Goal: Task Accomplishment & Management: Use online tool/utility

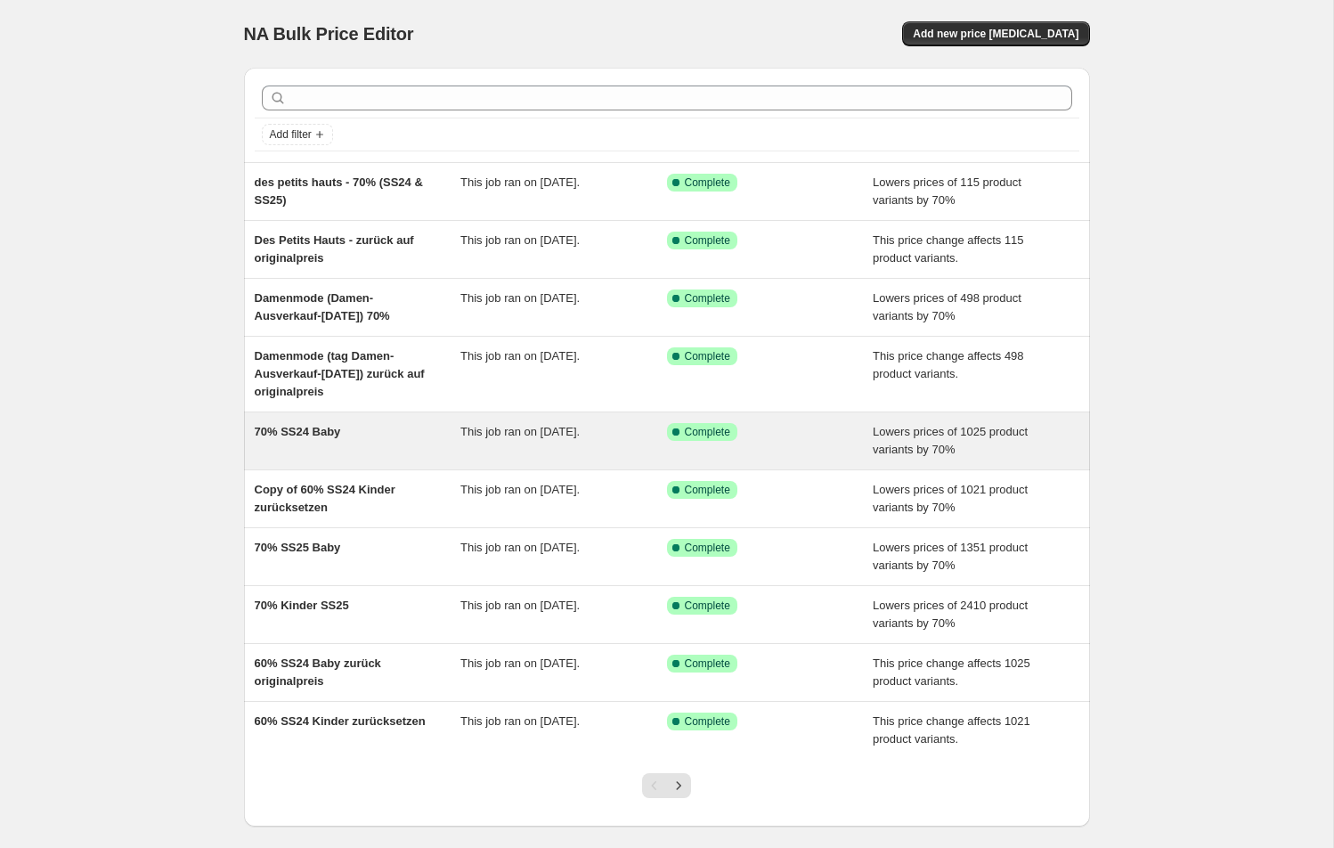
click at [310, 452] on div "70% SS24 Baby" at bounding box center [358, 441] width 207 height 36
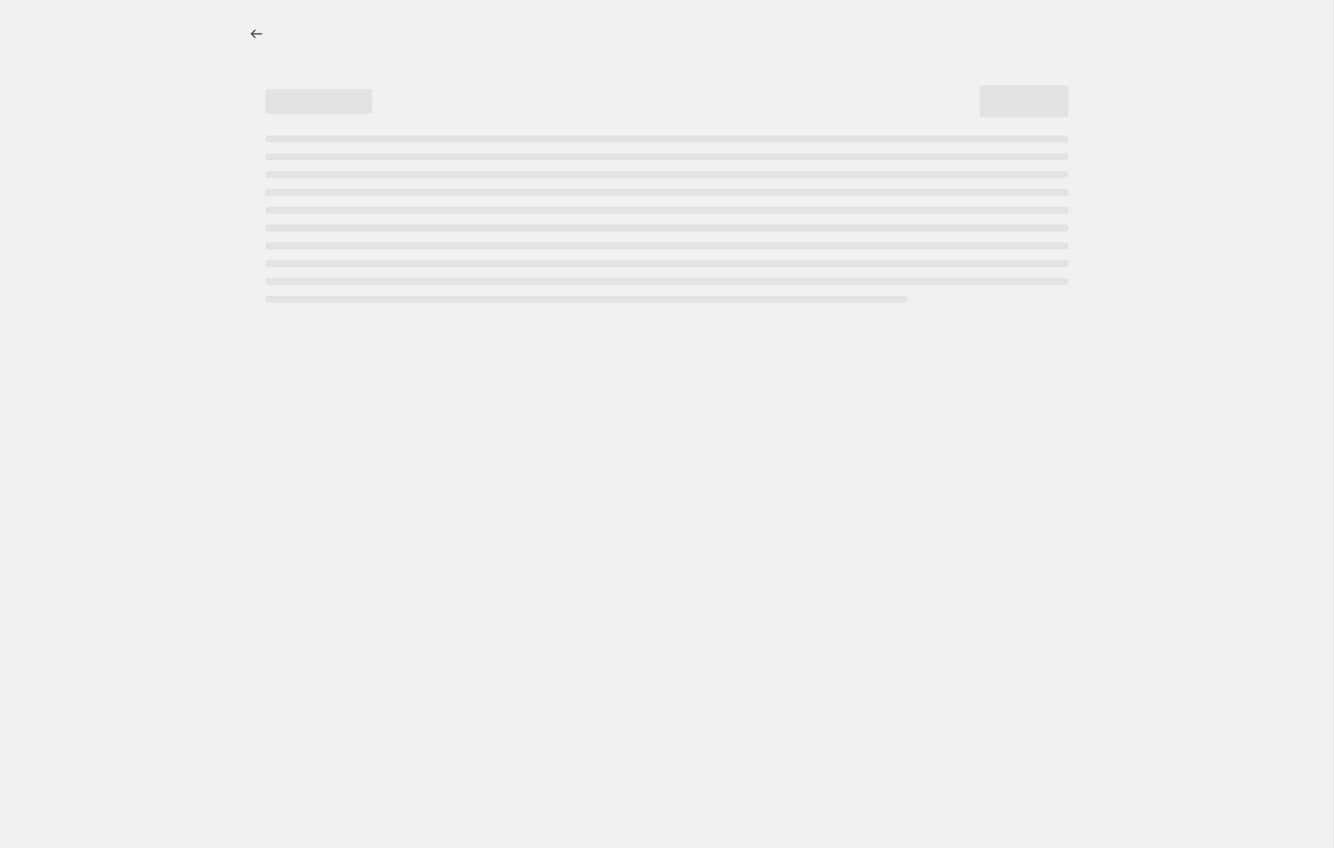
select select "percentage"
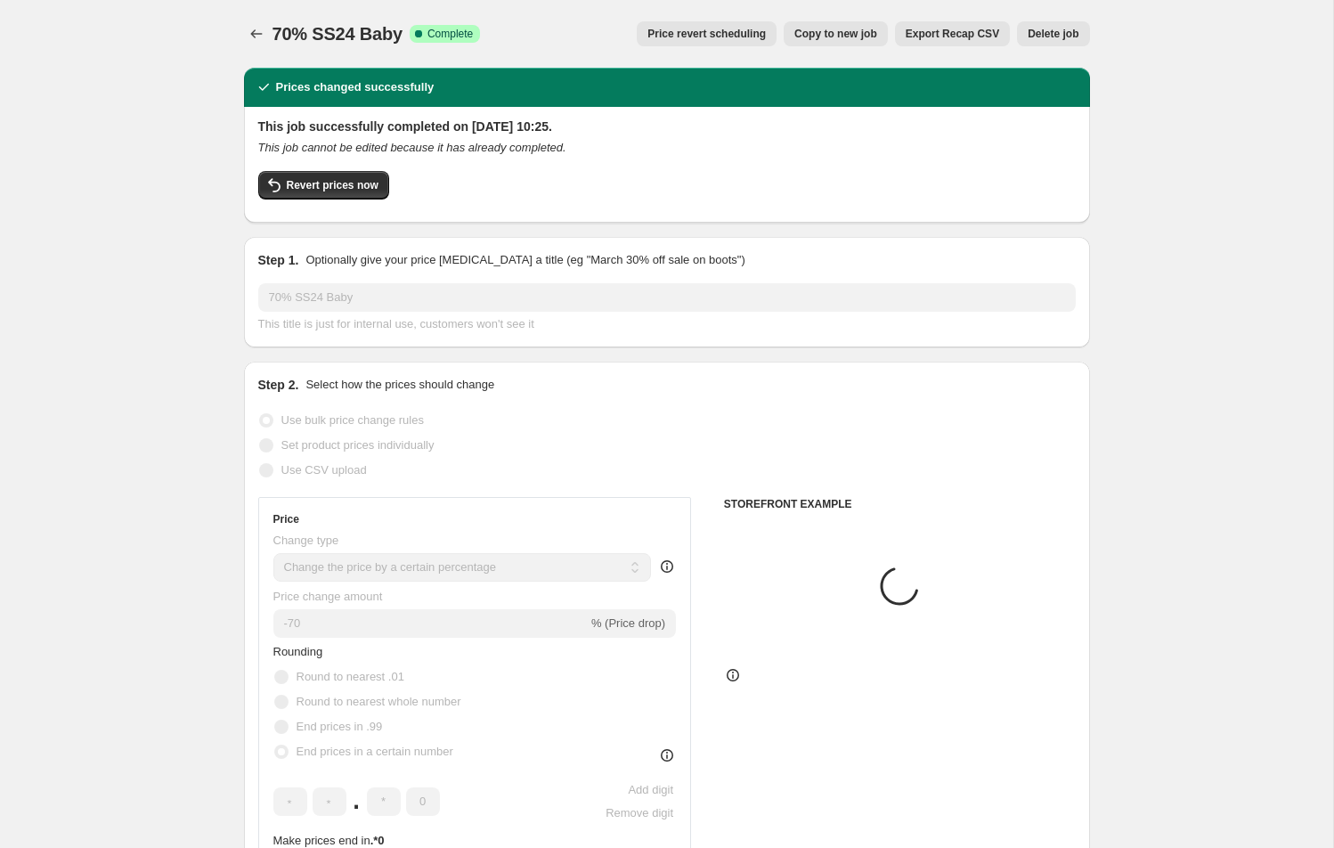
select select "tag"
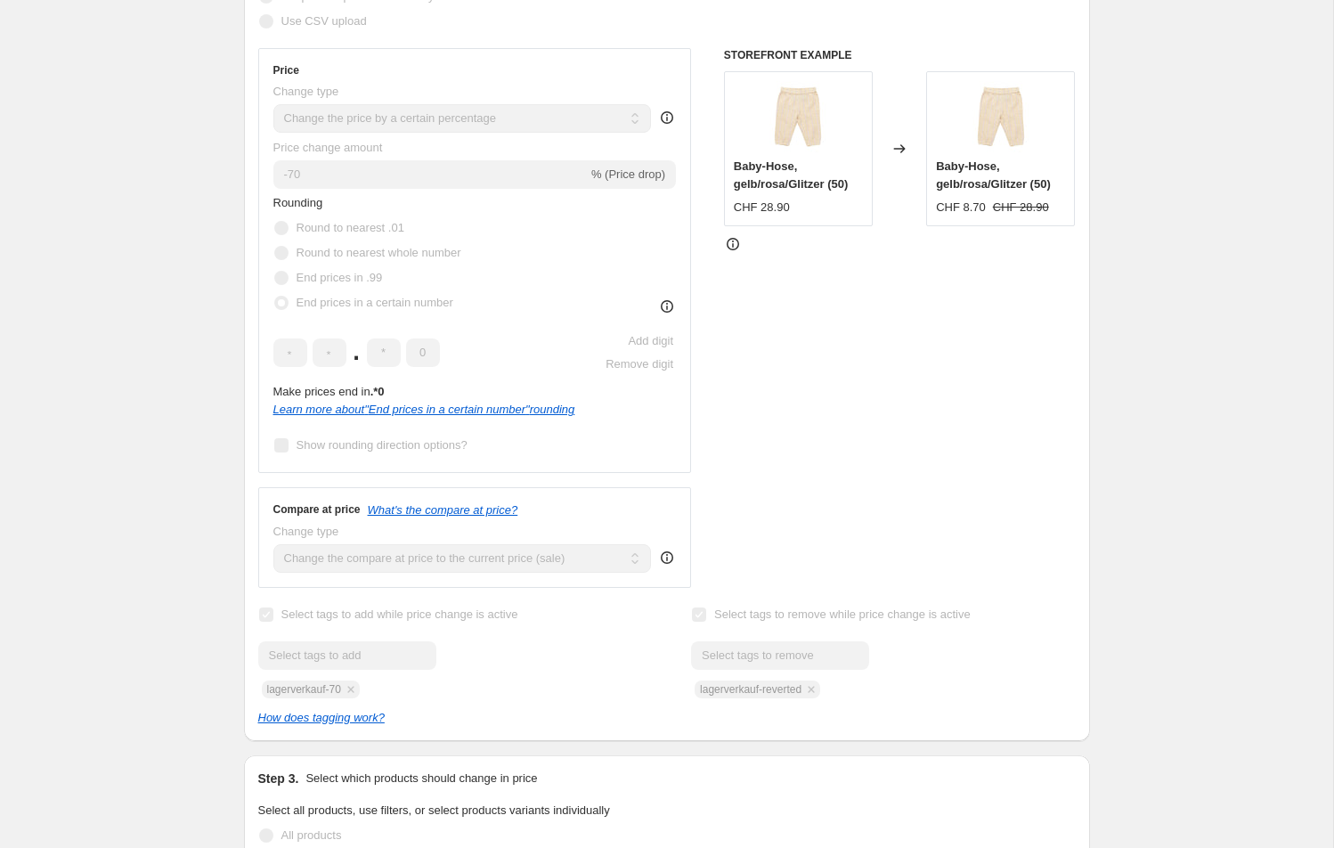
scroll to position [450, 0]
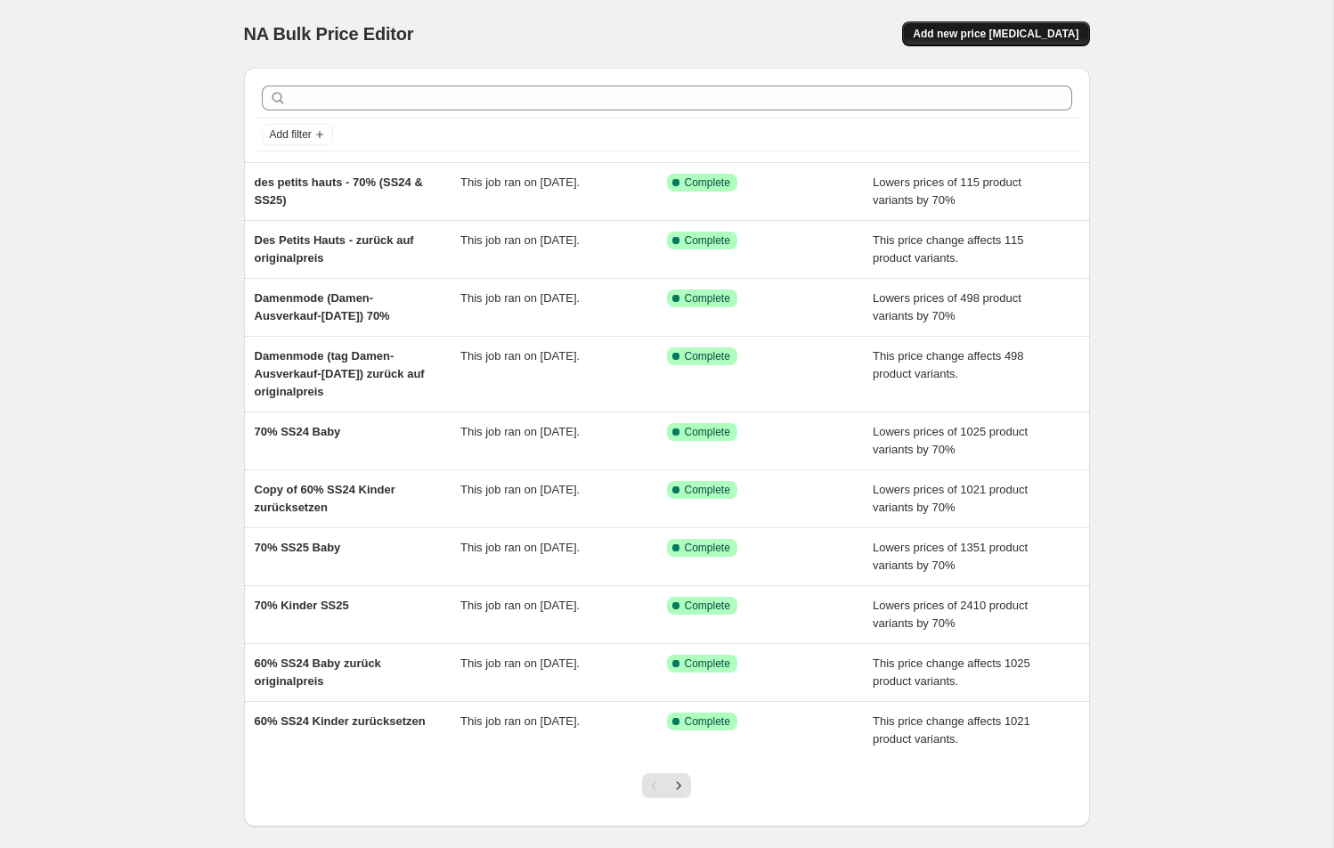
click at [995, 39] on span "Add new price [MEDICAL_DATA]" at bounding box center [996, 34] width 166 height 14
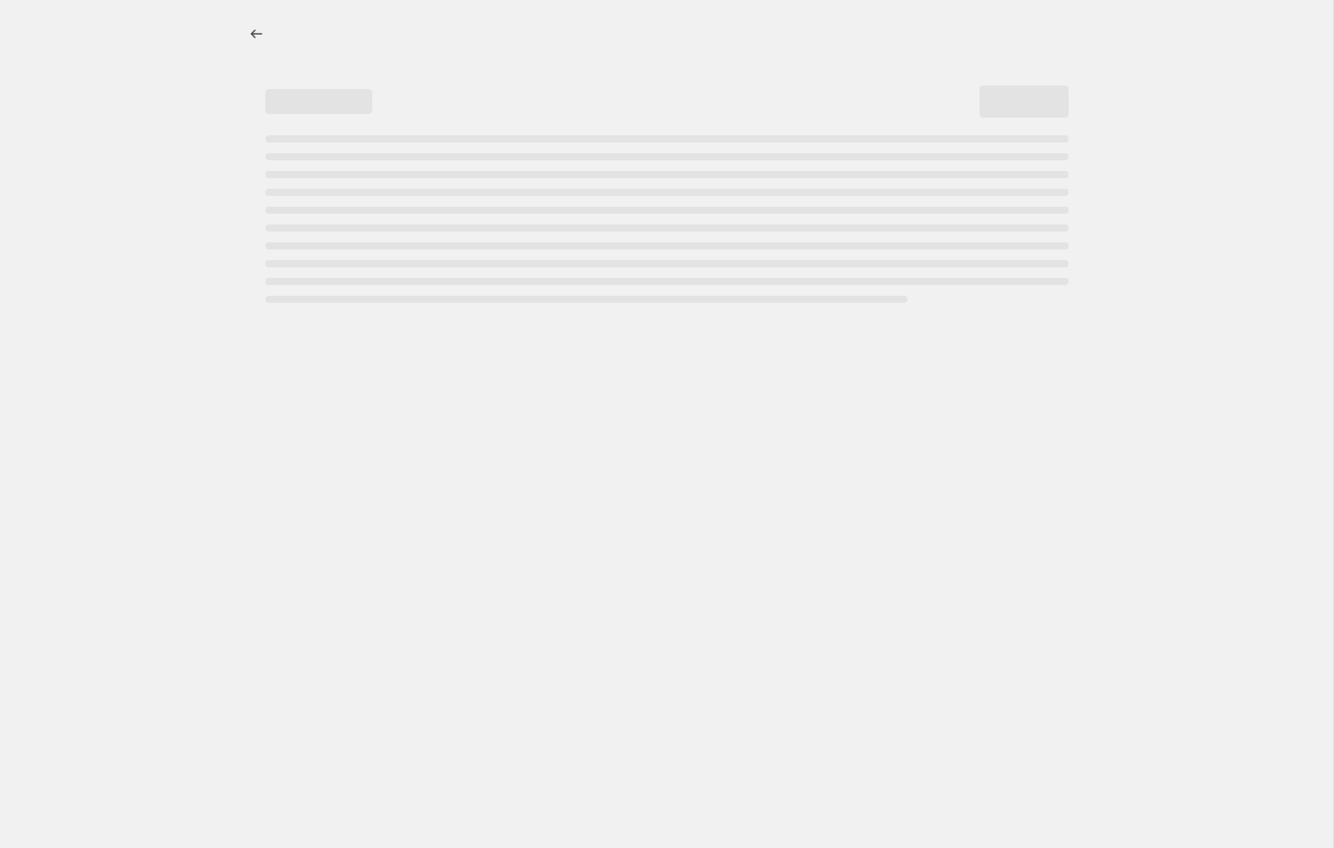
select select "percentage"
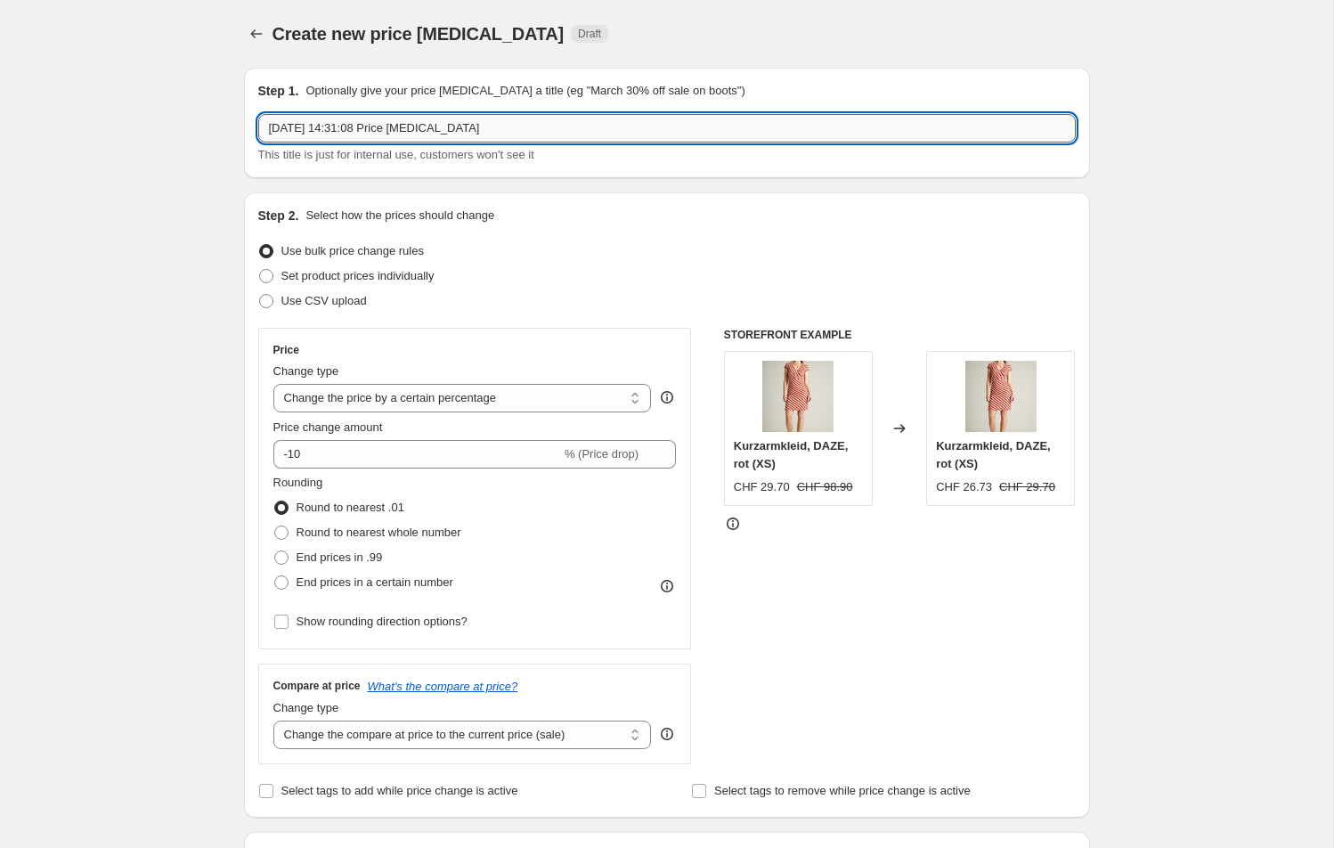
click at [342, 126] on input "4. Sept. 2025, 14:31:08 Price change job" at bounding box center [667, 128] width 818 height 28
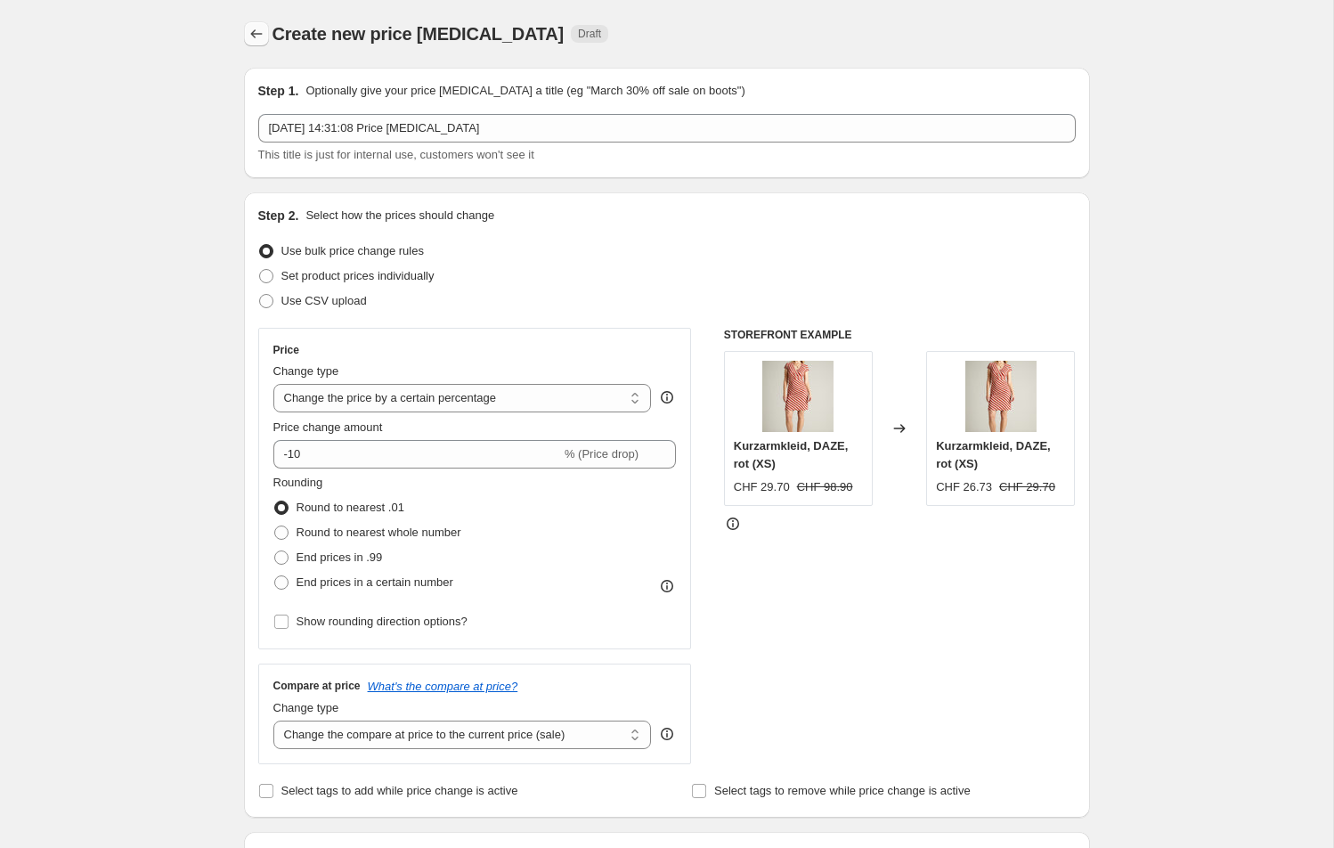
click at [252, 33] on icon "Price change jobs" at bounding box center [256, 33] width 12 height 9
